Goal: Find specific page/section: Find specific page/section

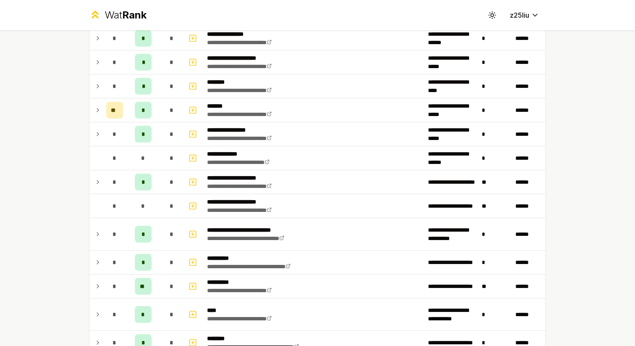
scroll to position [712, 0]
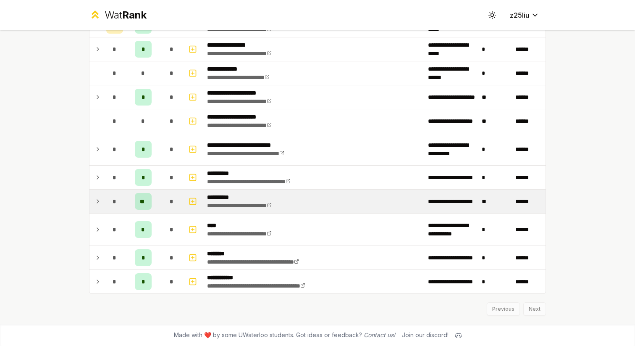
click at [97, 200] on icon at bounding box center [98, 200] width 2 height 3
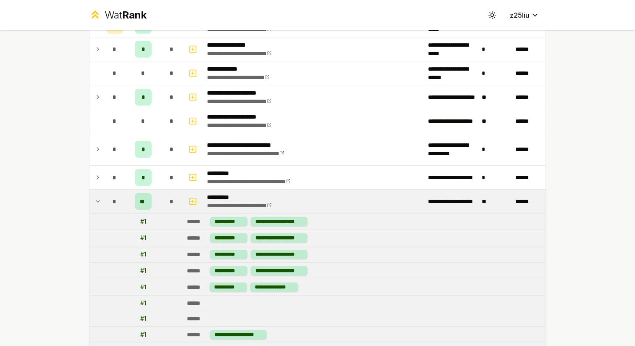
click at [97, 200] on icon at bounding box center [97, 201] width 7 height 10
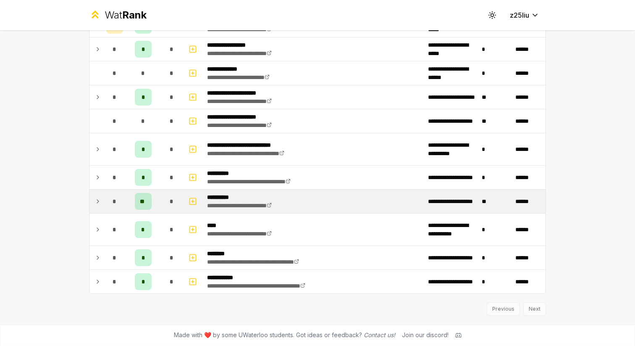
click at [97, 200] on icon at bounding box center [98, 200] width 2 height 3
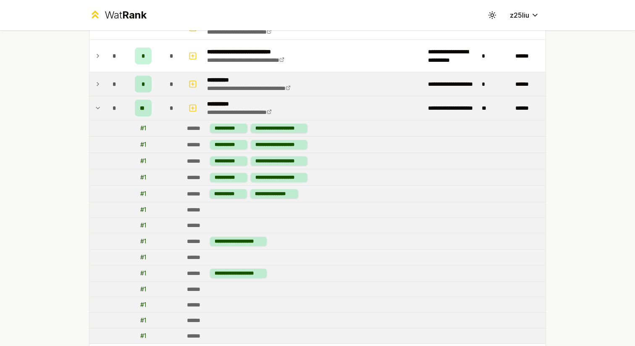
scroll to position [803, 0]
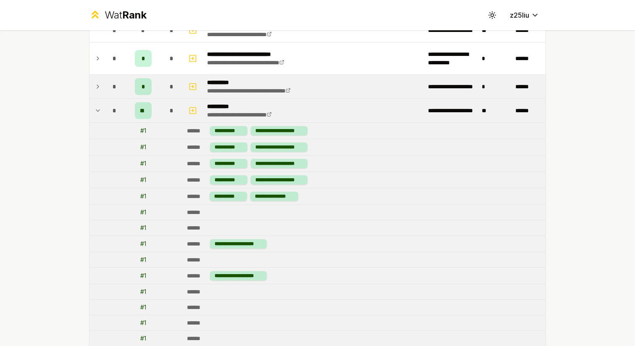
click at [99, 84] on icon at bounding box center [97, 86] width 7 height 10
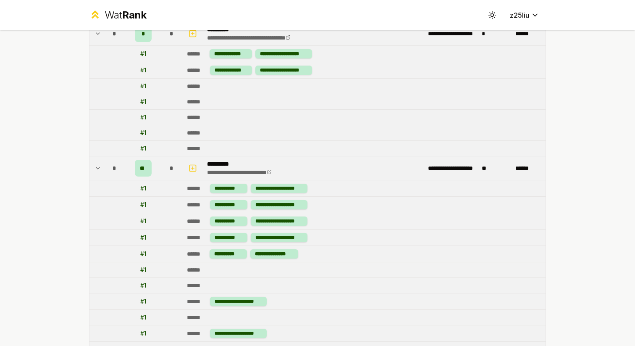
scroll to position [870, 0]
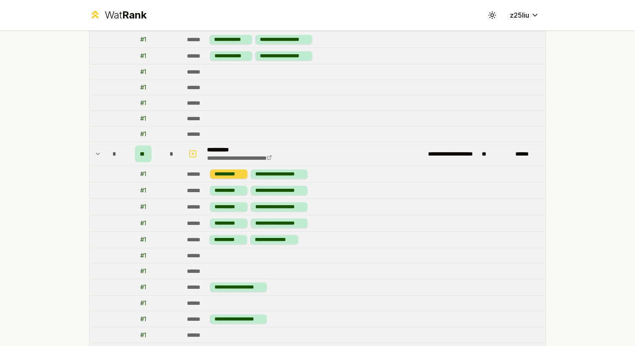
click at [235, 174] on div "**********" at bounding box center [228, 173] width 37 height 9
drag, startPoint x: 214, startPoint y: 172, endPoint x: 248, endPoint y: 172, distance: 34.0
click at [248, 172] on div "**********" at bounding box center [258, 173] width 97 height 9
click at [251, 180] on td "**********" at bounding box center [364, 174] width 362 height 16
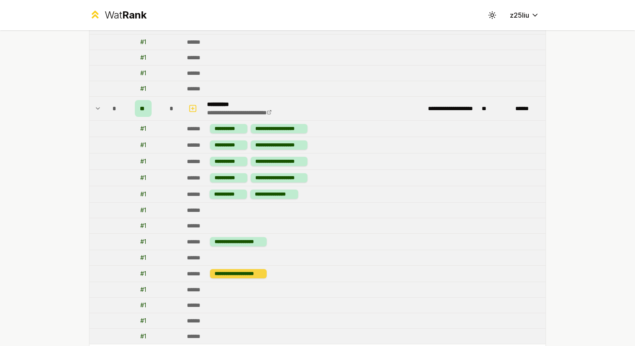
scroll to position [923, 0]
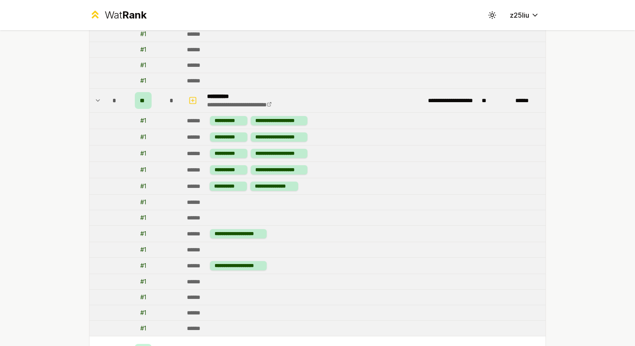
click at [99, 98] on icon at bounding box center [97, 100] width 7 height 10
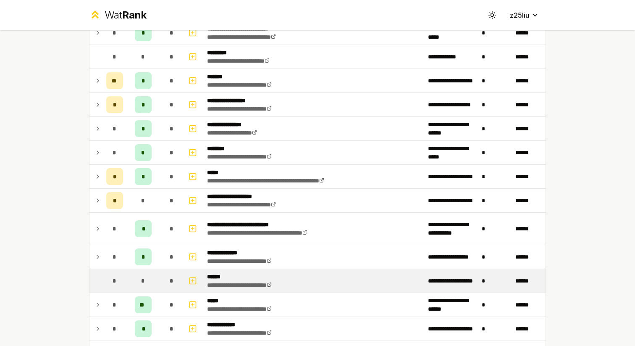
scroll to position [79, 0]
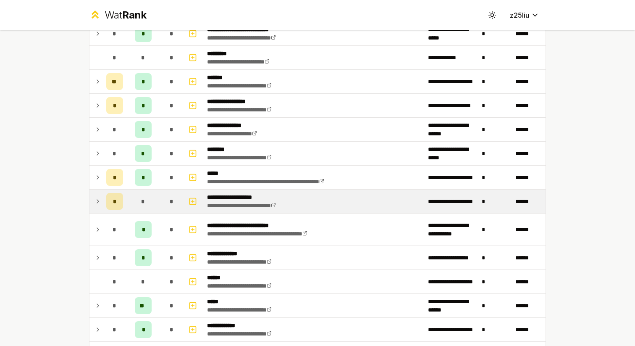
click at [131, 206] on td "*" at bounding box center [143, 201] width 34 height 24
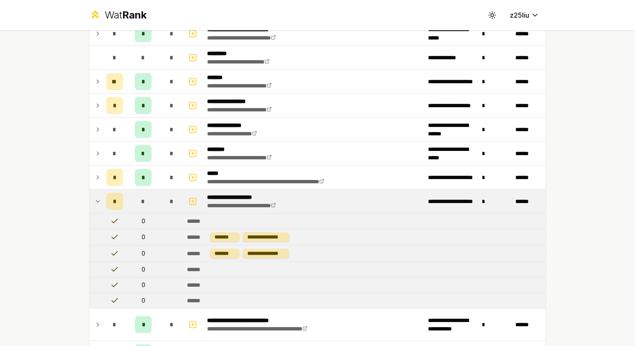
click at [96, 202] on icon at bounding box center [97, 201] width 7 height 10
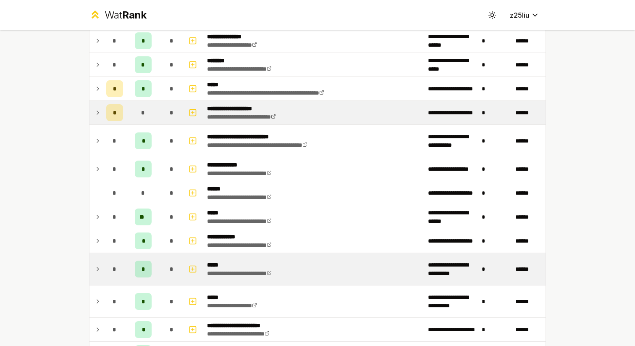
scroll to position [168, 0]
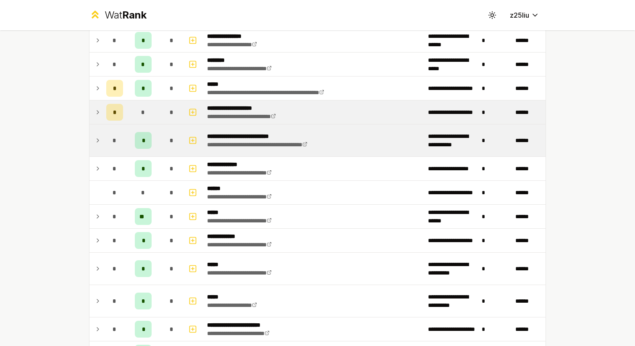
click at [100, 141] on icon at bounding box center [97, 140] width 7 height 10
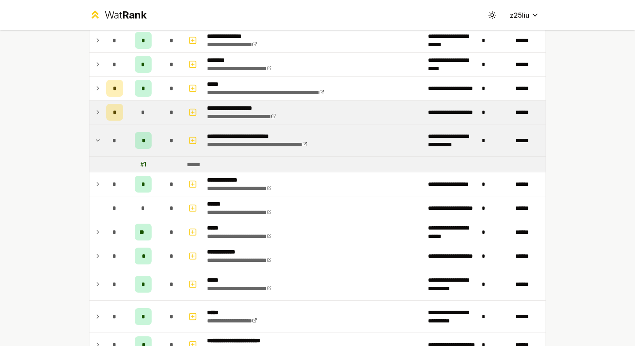
click at [98, 141] on icon at bounding box center [97, 140] width 7 height 10
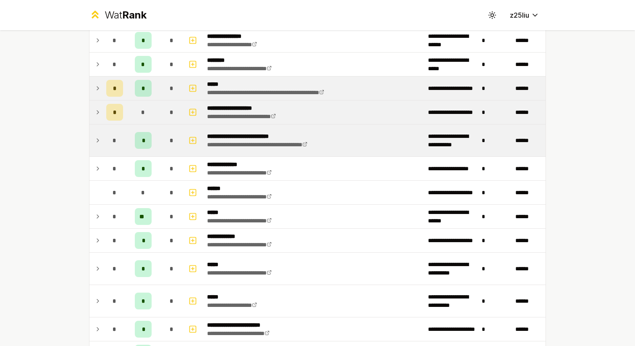
click at [97, 92] on icon at bounding box center [97, 88] width 7 height 10
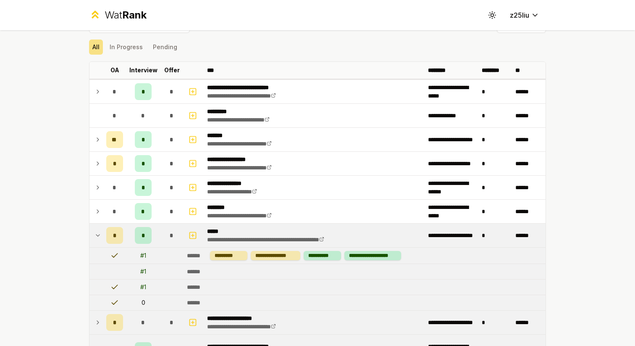
scroll to position [14, 0]
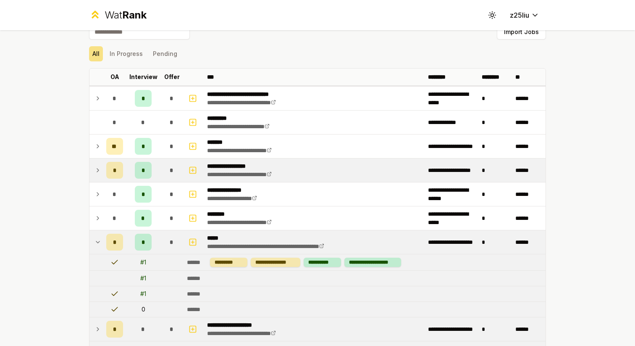
click at [94, 170] on icon at bounding box center [97, 170] width 7 height 10
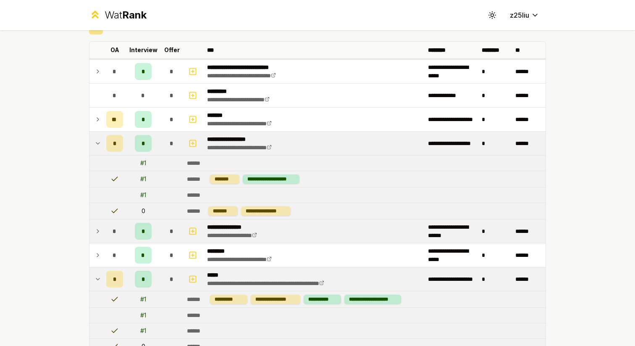
scroll to position [42, 0]
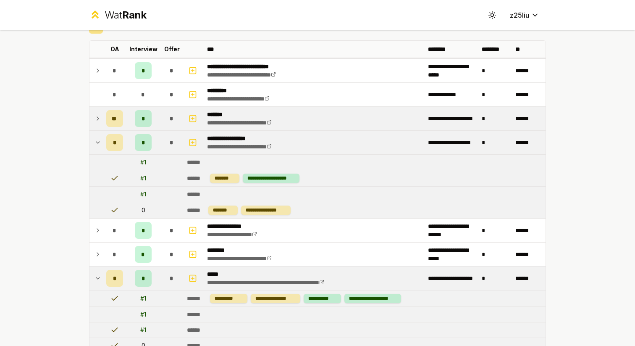
click at [96, 121] on icon at bounding box center [97, 118] width 7 height 10
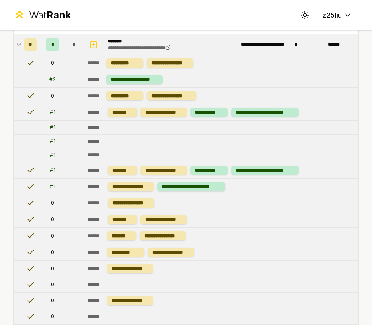
scroll to position [83, 0]
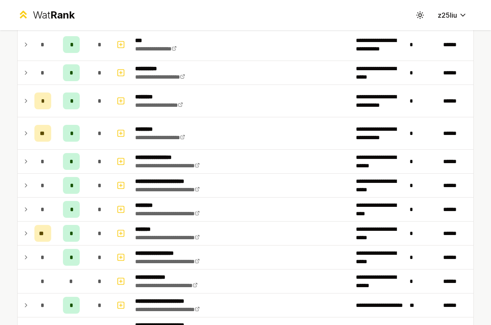
scroll to position [501, 0]
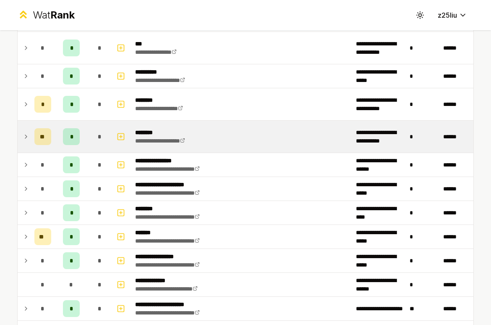
click at [25, 136] on icon at bounding box center [26, 136] width 7 height 10
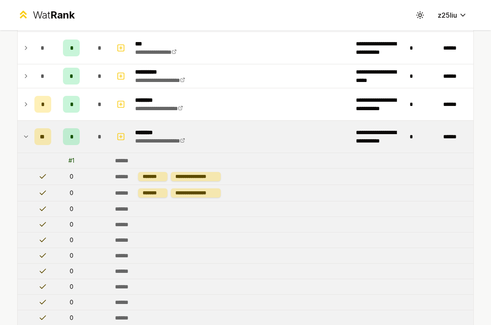
click at [24, 136] on icon at bounding box center [26, 136] width 7 height 10
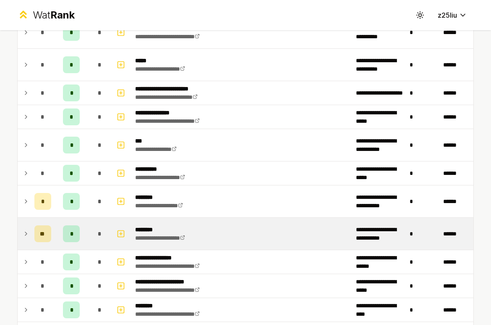
scroll to position [403, 0]
